Goal: Find specific page/section: Find specific page/section

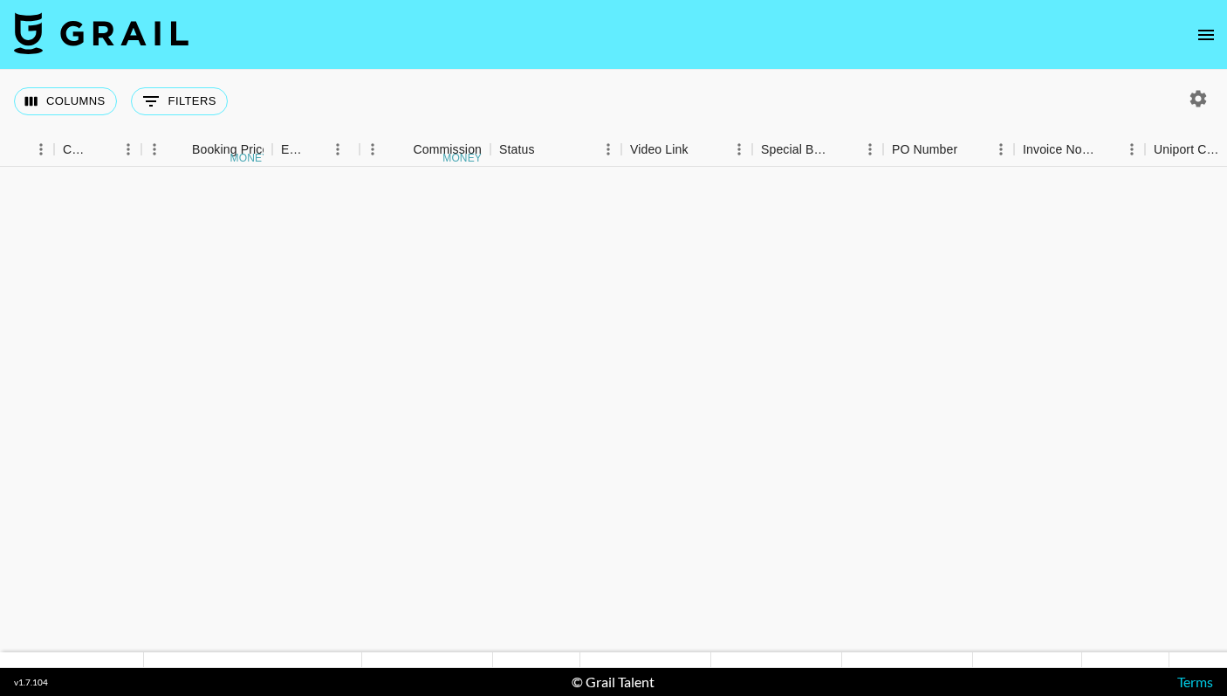
scroll to position [2947, 1028]
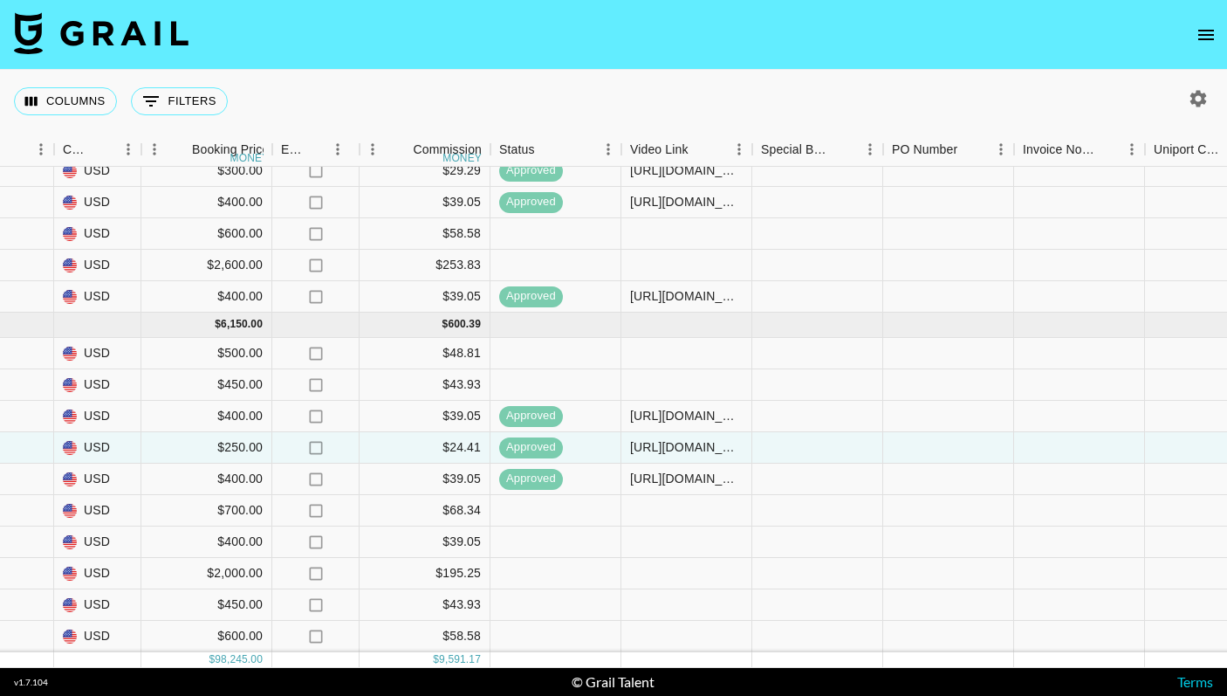
click at [1194, 93] on icon "button" at bounding box center [1198, 98] width 17 height 17
select select "[DATE]"
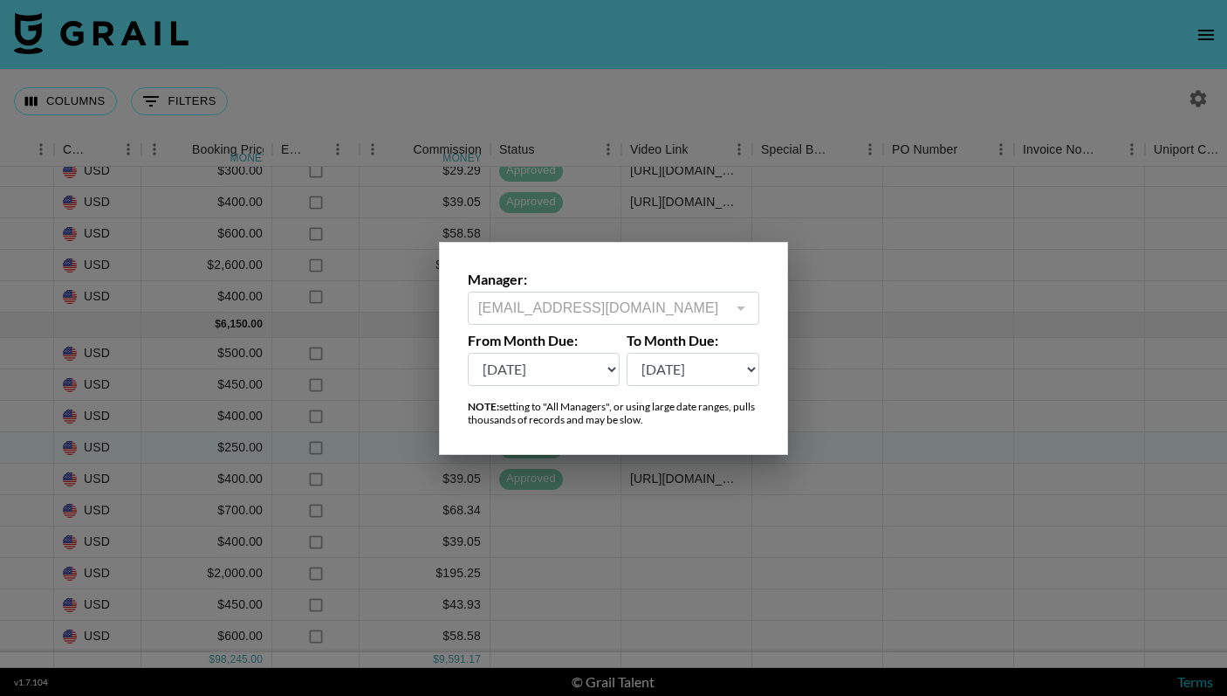
click at [1152, 70] on div at bounding box center [613, 348] width 1227 height 696
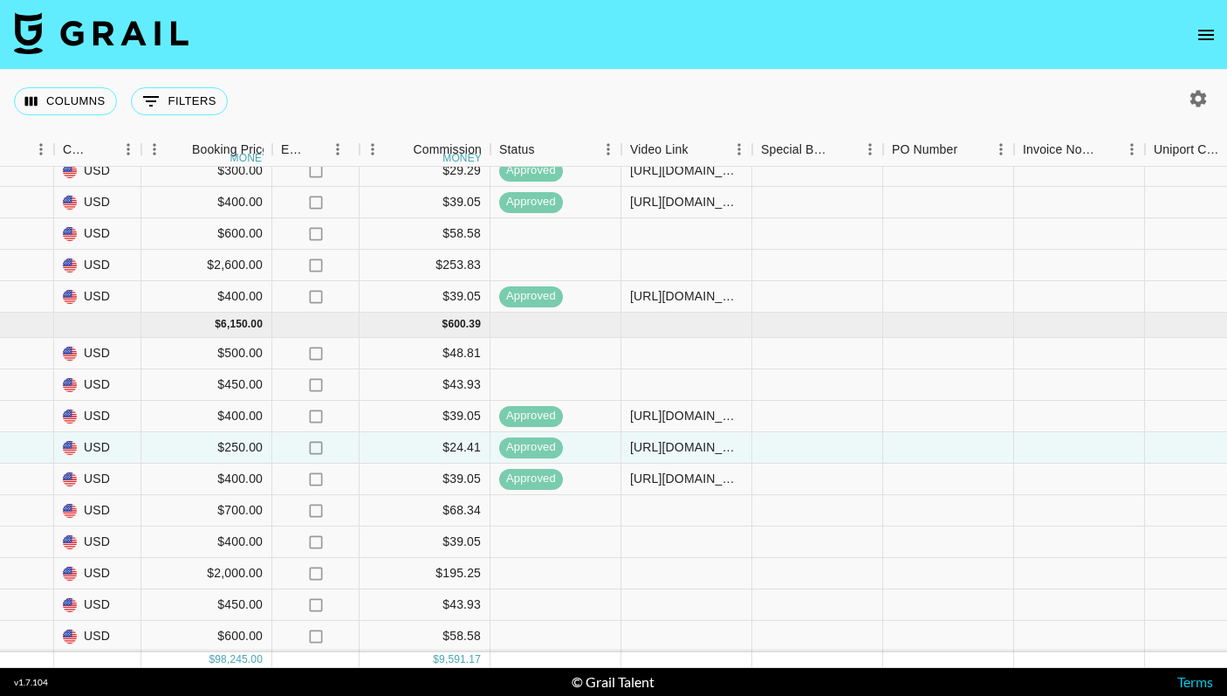
click at [1211, 38] on icon "open drawer" at bounding box center [1206, 35] width 16 height 10
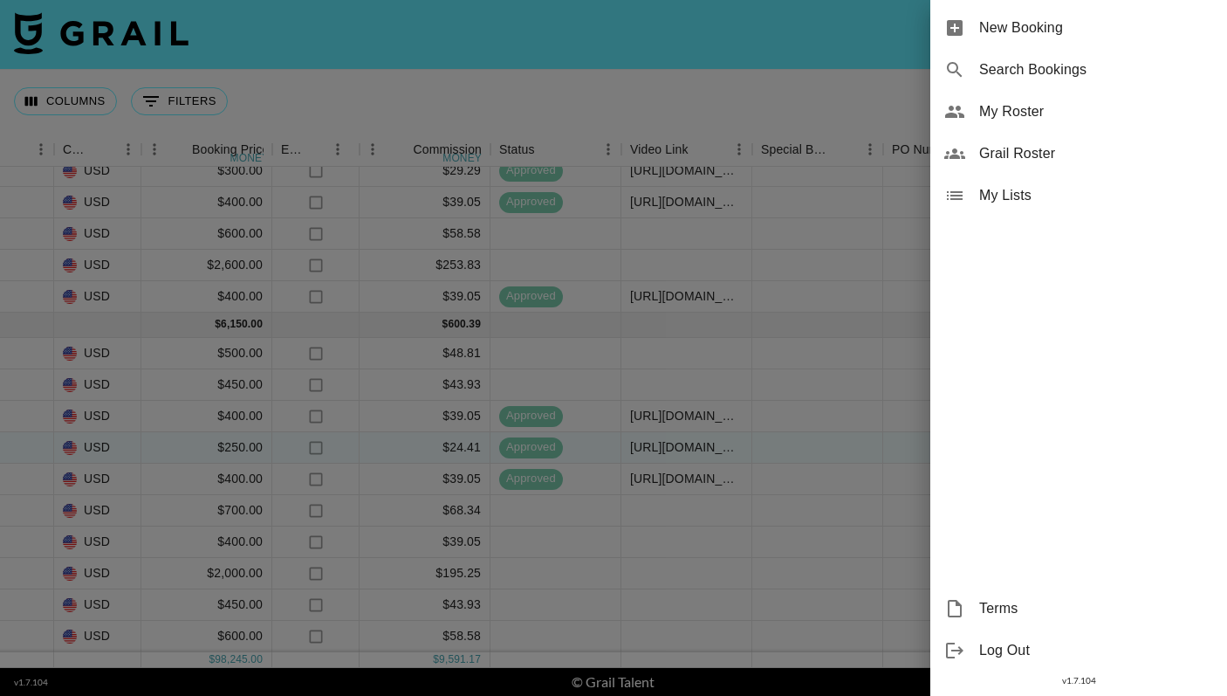
click at [819, 83] on div at bounding box center [613, 348] width 1227 height 696
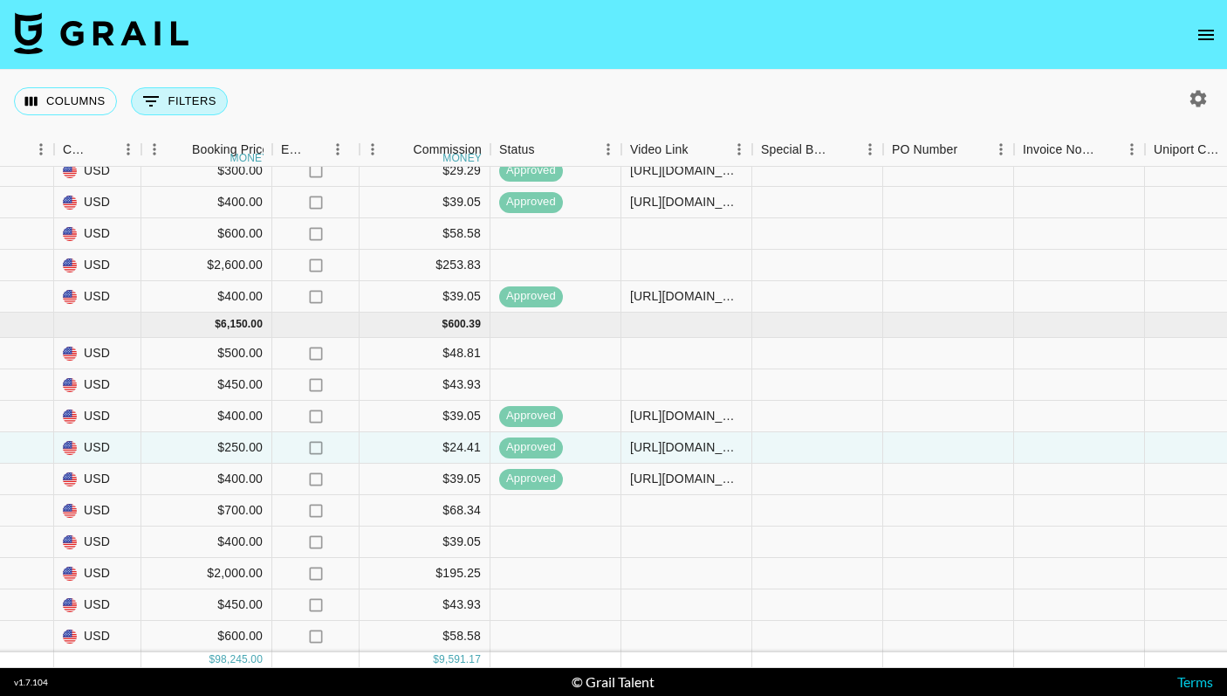
click at [161, 99] on button "0 Filters" at bounding box center [179, 101] width 97 height 28
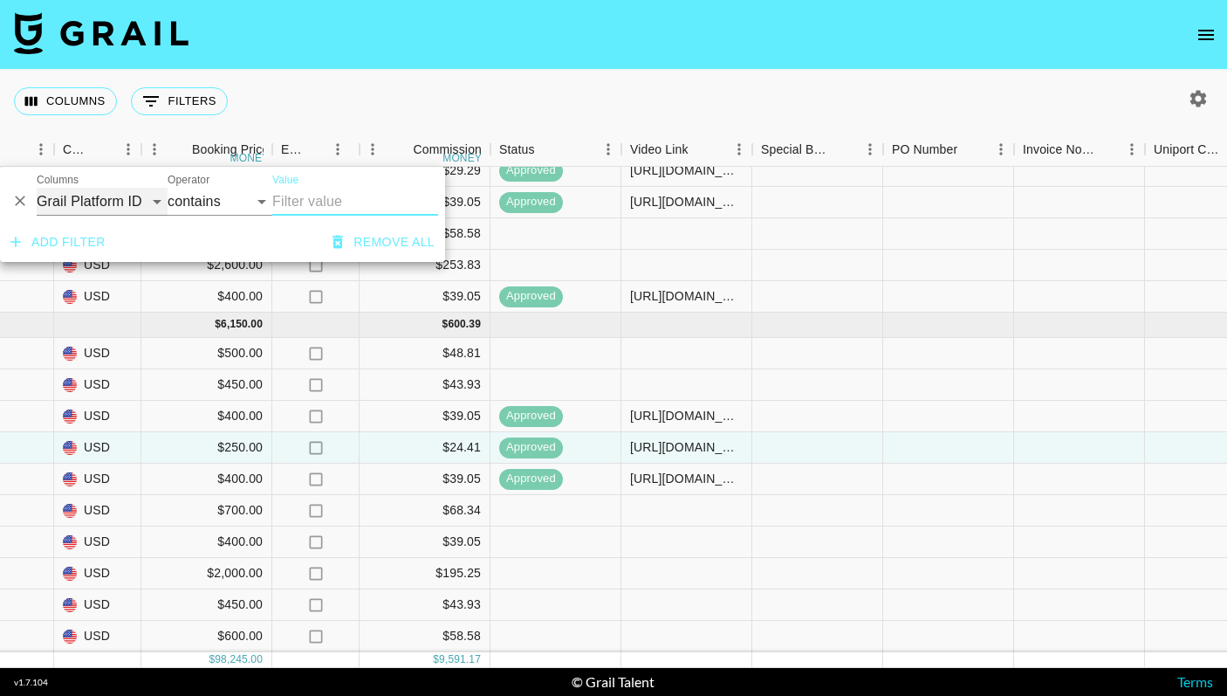
click at [93, 201] on select "Grail Platform ID Airtable ID Talent Manager Client [PERSON_NAME] Campaign (Typ…" at bounding box center [102, 202] width 131 height 28
select select "talentName"
click at [305, 209] on input "Value" at bounding box center [355, 202] width 166 height 28
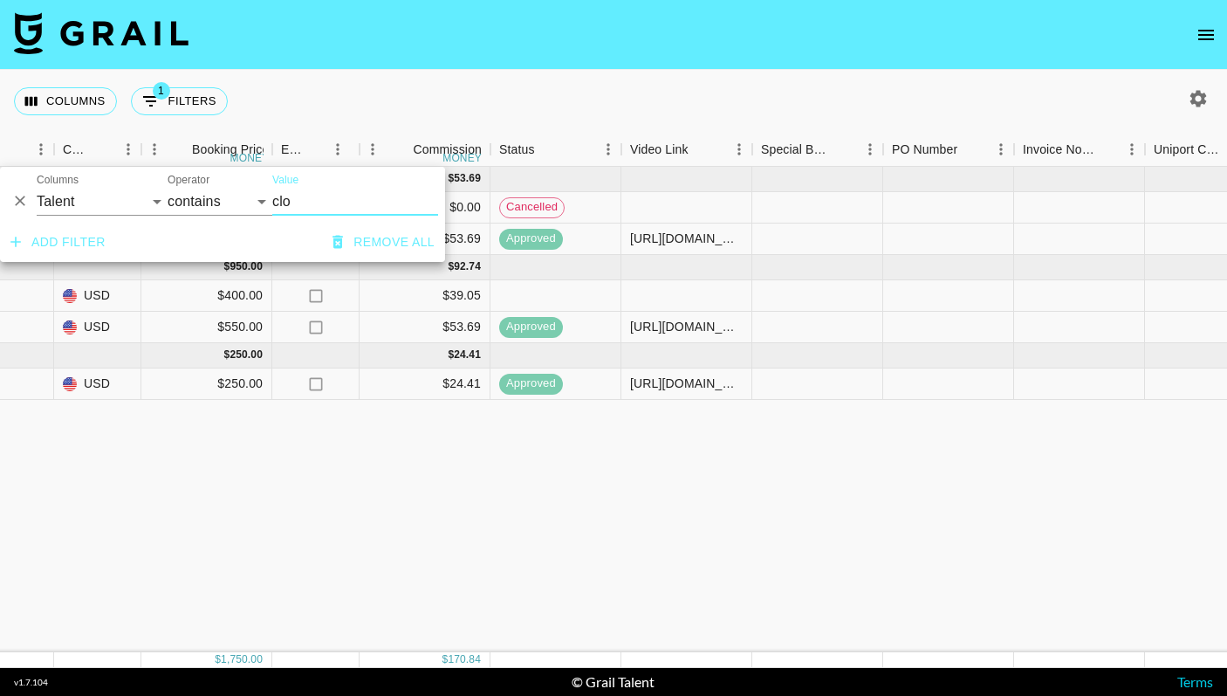
scroll to position [0, 1028]
type input "clojo"
click at [471, 511] on div "[DATE] ( 2 ) $ 550.00 $ 53.69 recSjM1SNoM4jt1Bj clojorgg [EMAIL_ADDRESS][DOMAIN…" at bounding box center [421, 409] width 2898 height 485
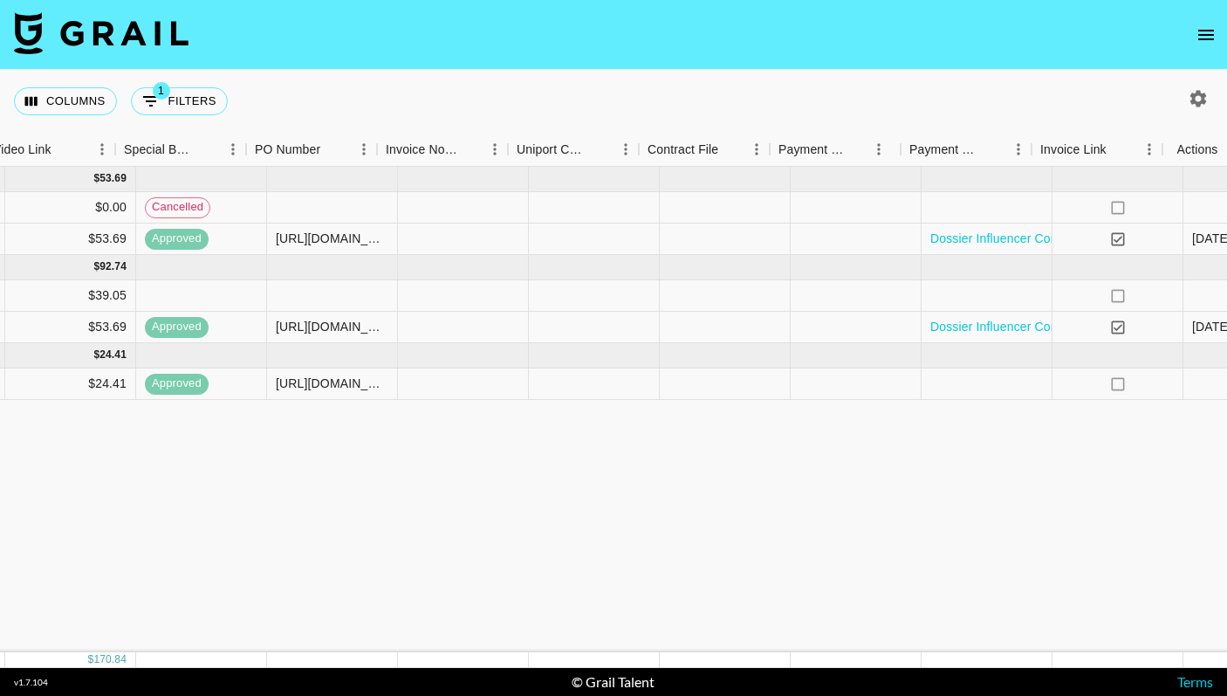
scroll to position [0, 1670]
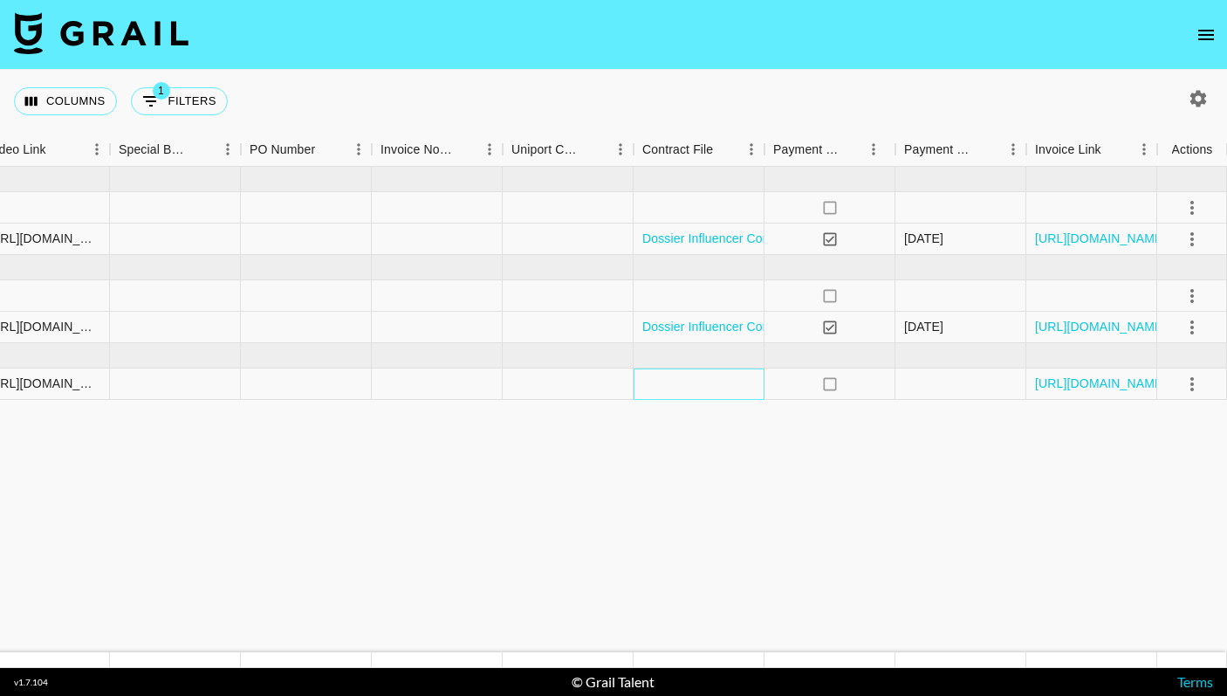
click at [721, 392] on div at bounding box center [699, 383] width 131 height 31
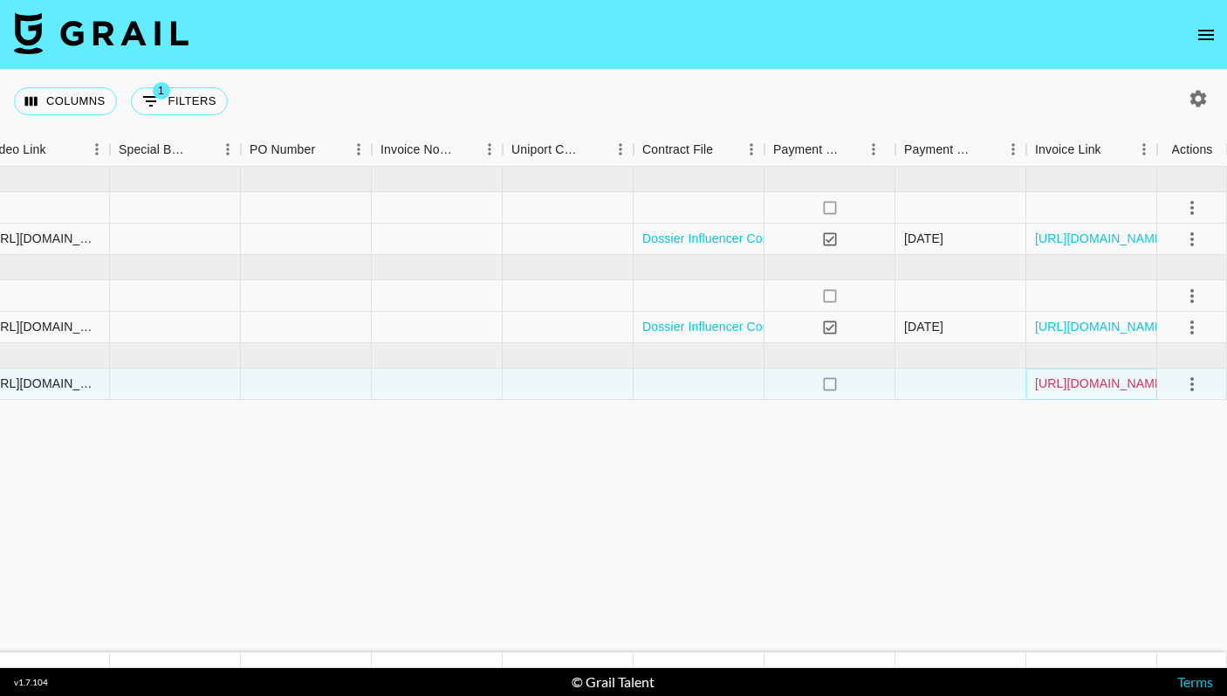
click at [1069, 390] on link "[URL][DOMAIN_NAME]" at bounding box center [1101, 382] width 132 height 17
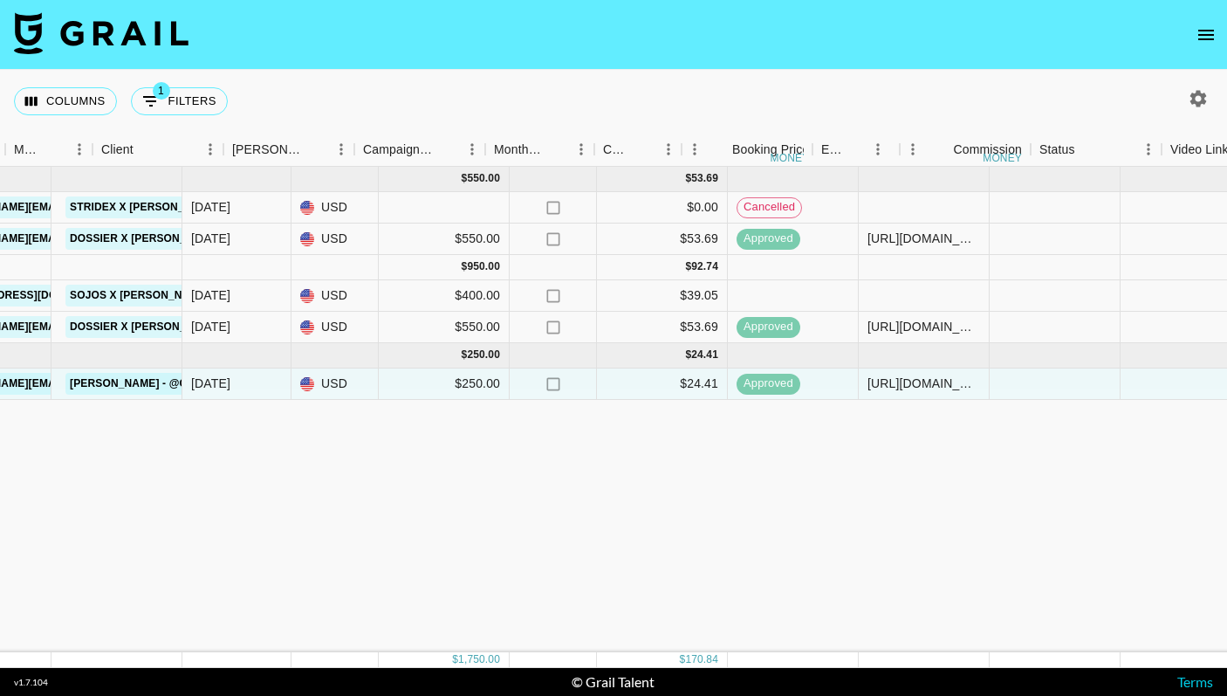
scroll to position [0, 488]
